Goal: Check status: Check status

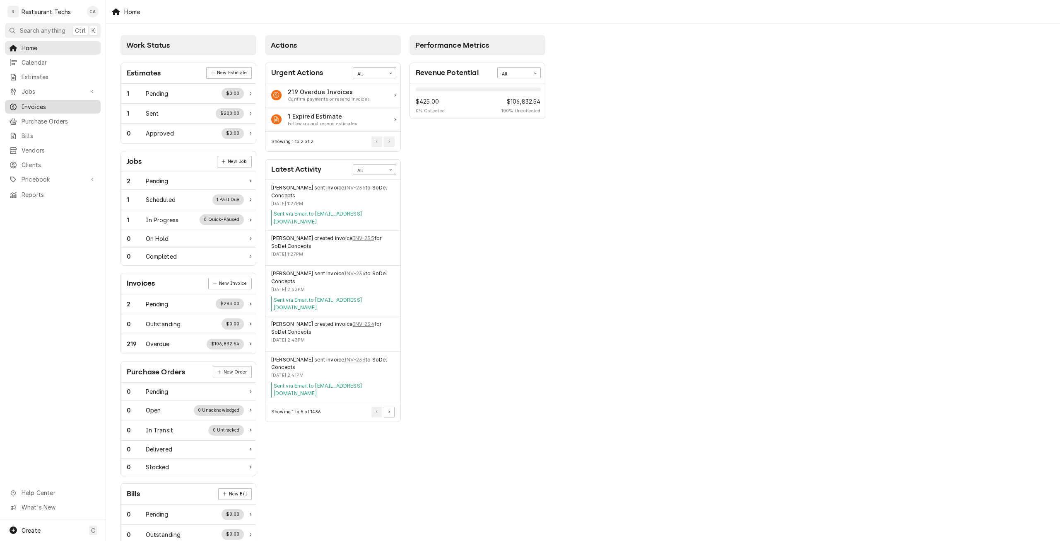
click at [38, 102] on span "Invoices" at bounding box center [59, 106] width 75 height 9
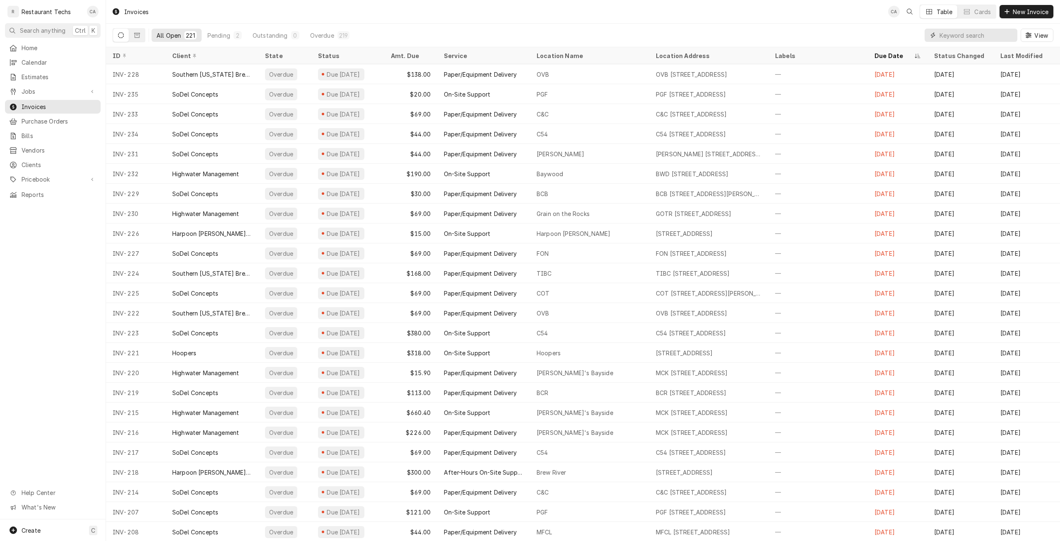
click at [992, 39] on input "Dynamic Content Wrapper" at bounding box center [977, 35] width 74 height 13
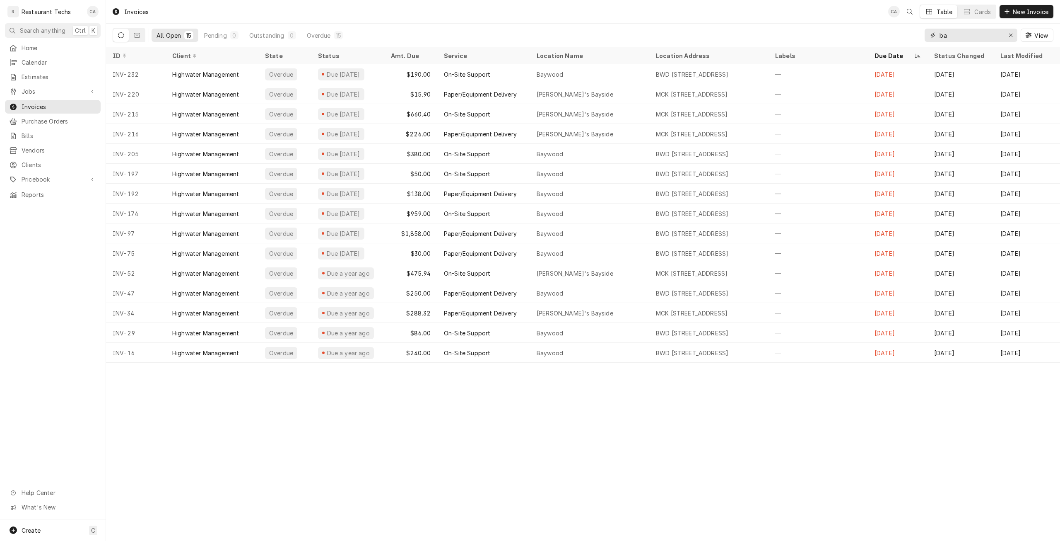
type input "b"
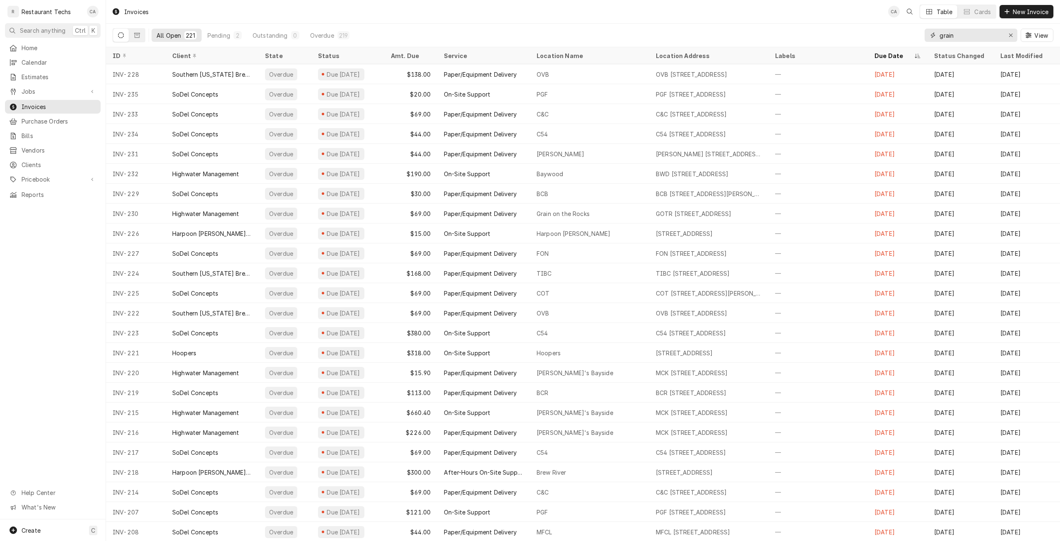
type input "grain"
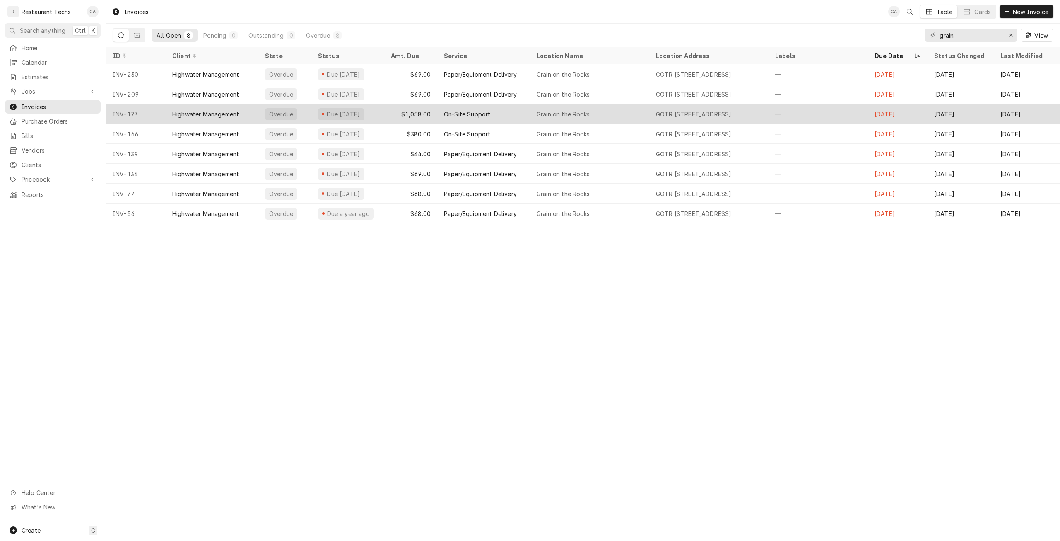
click at [453, 115] on div "On-Site Support" at bounding box center [467, 114] width 46 height 9
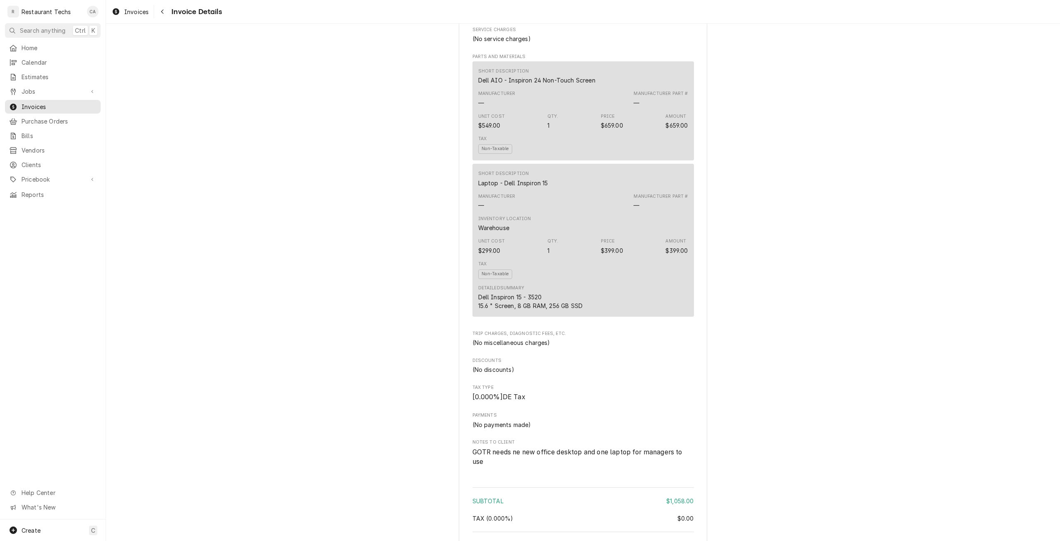
scroll to position [414, 0]
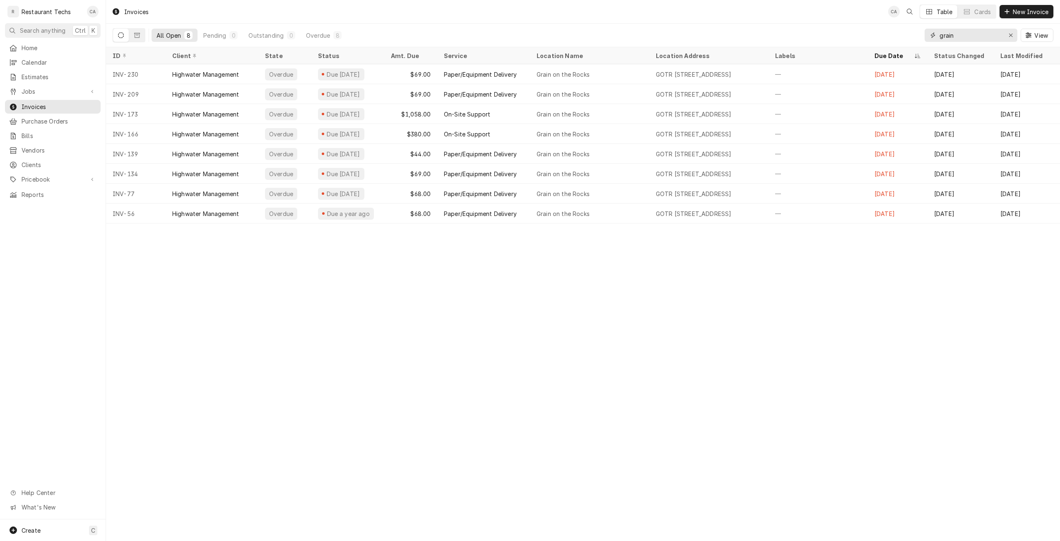
drag, startPoint x: 955, startPoint y: 36, endPoint x: 905, endPoint y: 38, distance: 49.7
click at [905, 38] on div "All Open 8 Pending 0 Outstanding 0 Overdue 8 grain View" at bounding box center [583, 35] width 941 height 23
type input "bayw"
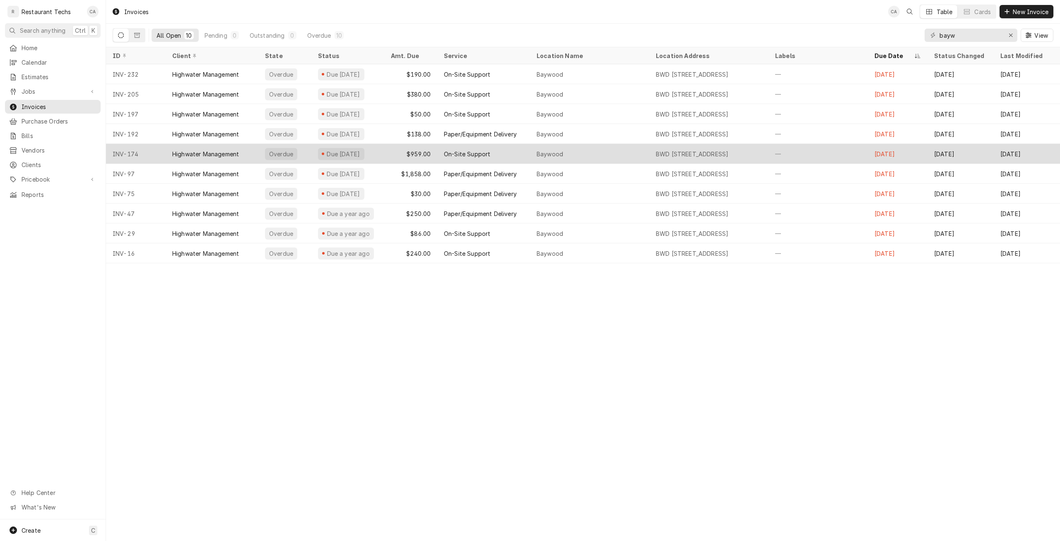
click at [361, 153] on div "Due 5 months ago" at bounding box center [343, 154] width 35 height 9
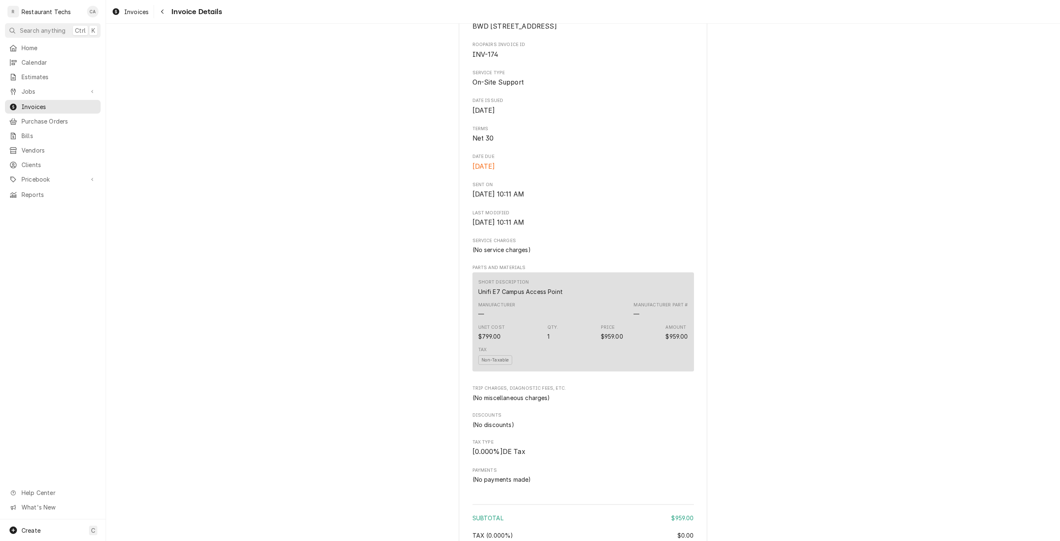
scroll to position [166, 0]
drag, startPoint x: 599, startPoint y: 362, endPoint x: 621, endPoint y: 359, distance: 22.2
click at [621, 339] on div "Unit Cost $799.00 Qty. 1 Price $959.00 Amount $959.00" at bounding box center [583, 328] width 210 height 22
click at [832, 326] on div "Overdue Sender Restaurant Techs [STREET_ADDRESS] (302) 222-9556 [EMAIL_ADDRESS]…" at bounding box center [583, 298] width 954 height 880
click at [269, 307] on div "Overdue Sender Restaurant Techs [STREET_ADDRESS] (302) 222-9556 [EMAIL_ADDRESS]…" at bounding box center [583, 298] width 954 height 880
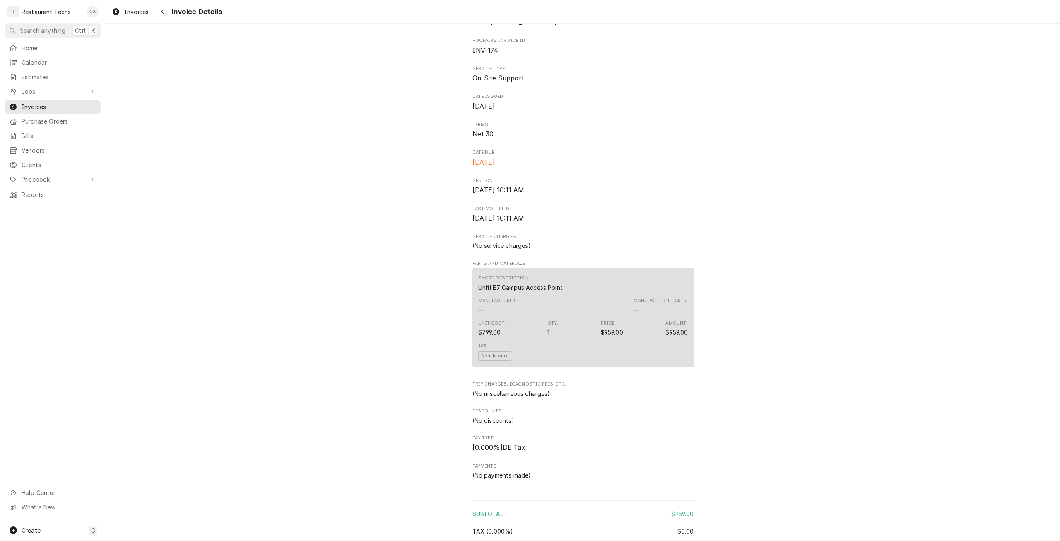
scroll to position [0, 0]
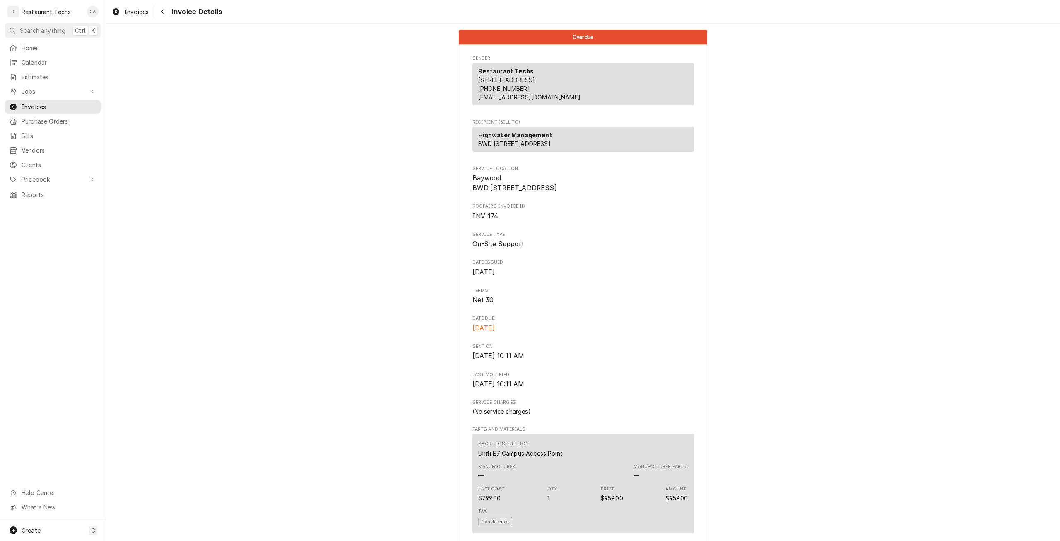
click at [205, 290] on div "Overdue Sender Restaurant Techs [STREET_ADDRESS] (302) 222-9556 [EMAIL_ADDRESS]…" at bounding box center [583, 464] width 954 height 880
